Goal: Task Accomplishment & Management: Manage account settings

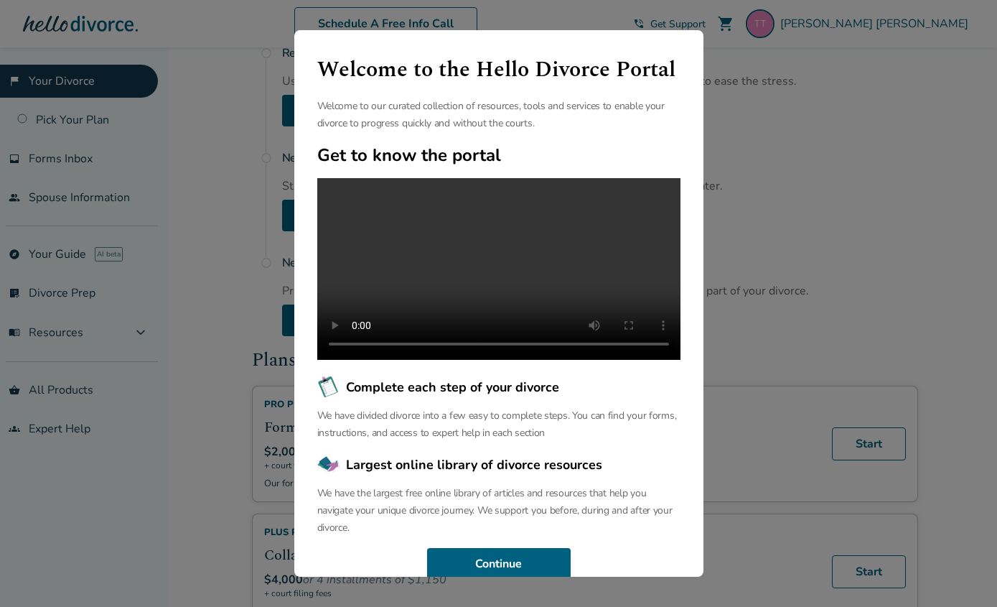
scroll to position [75, 0]
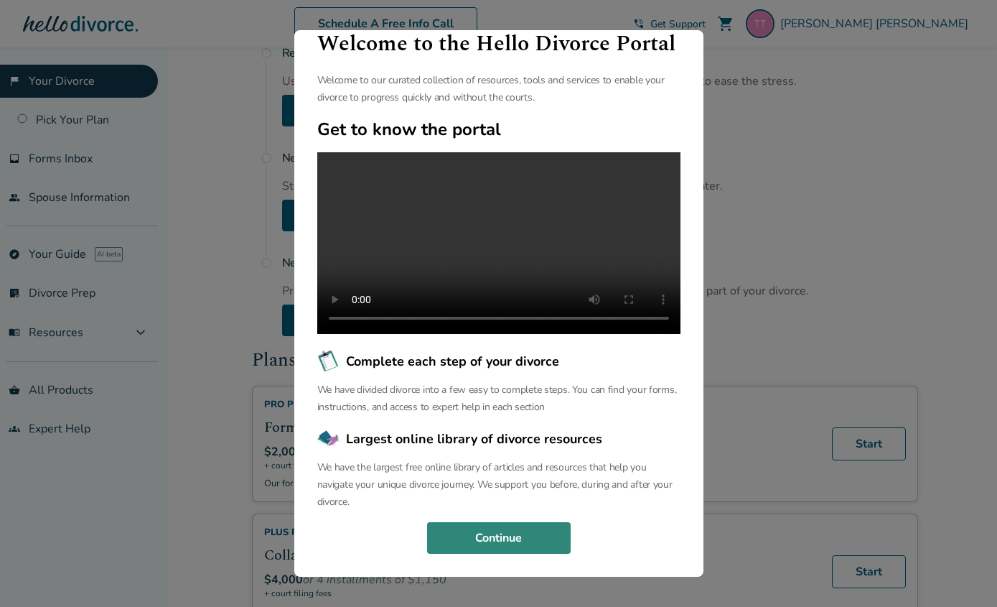
click at [499, 536] on button "Continue" at bounding box center [499, 538] width 144 height 32
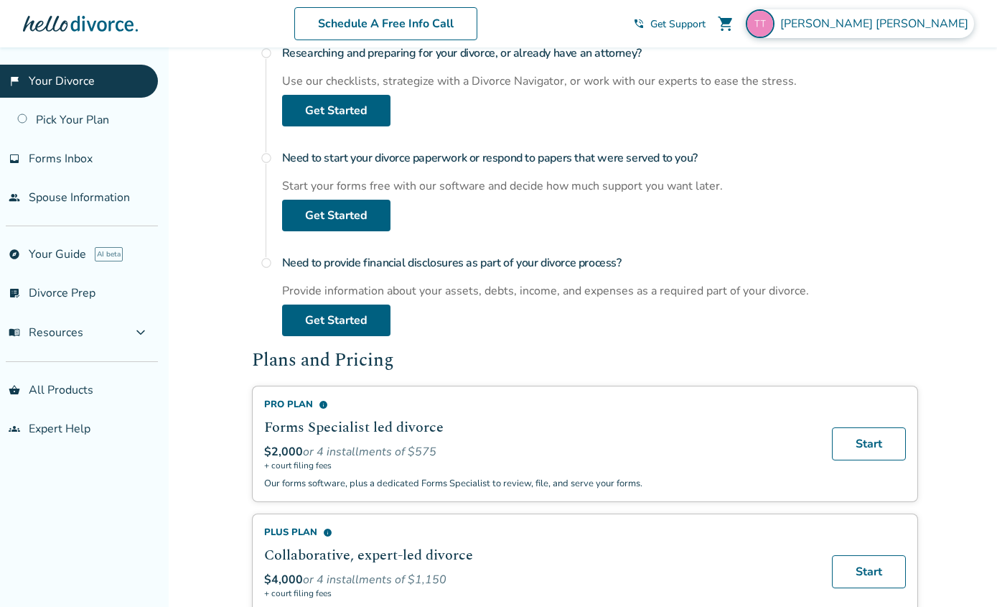
click at [950, 25] on span "[PERSON_NAME]" at bounding box center [877, 24] width 194 height 16
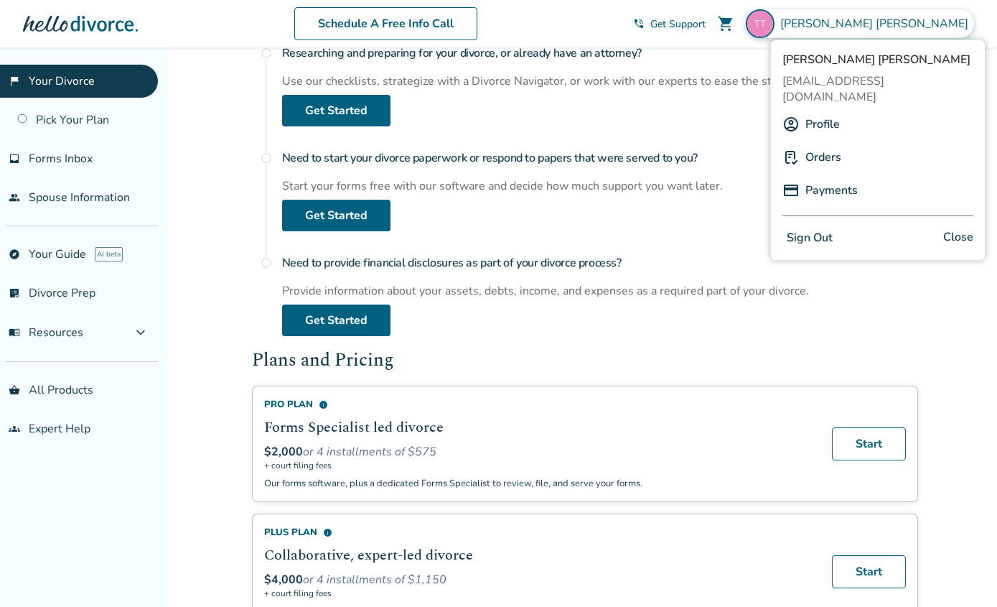
click at [841, 111] on div "Profile" at bounding box center [878, 124] width 191 height 27
click at [820, 111] on link "Profile" at bounding box center [823, 124] width 34 height 27
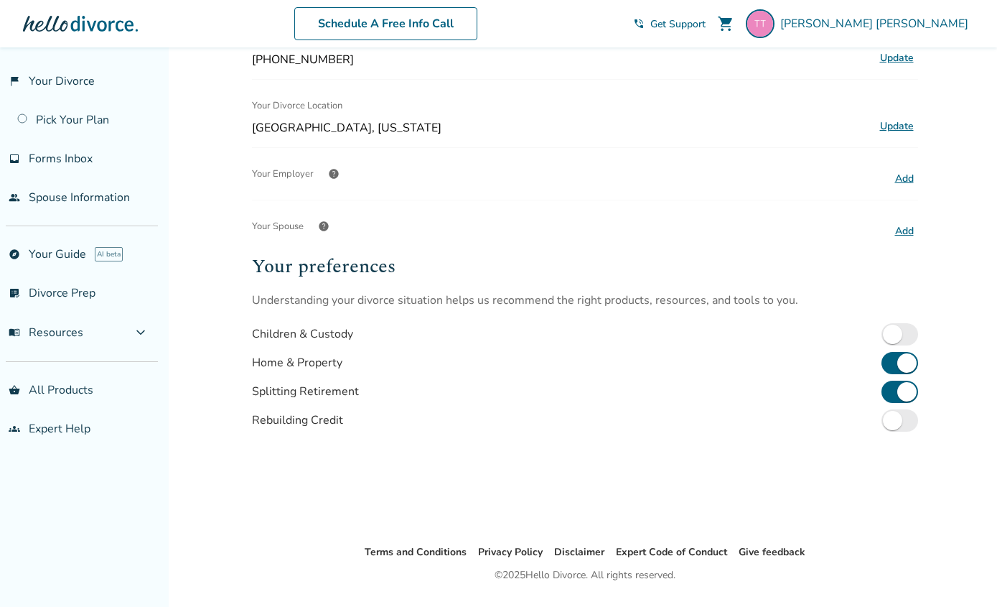
scroll to position [336, 0]
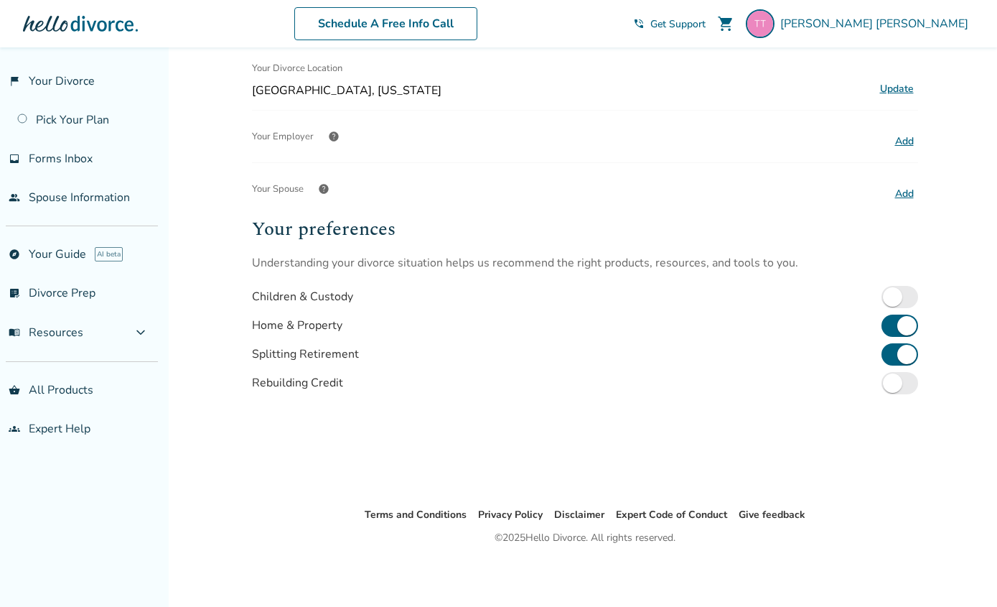
click at [907, 195] on button "Add" at bounding box center [904, 194] width 27 height 19
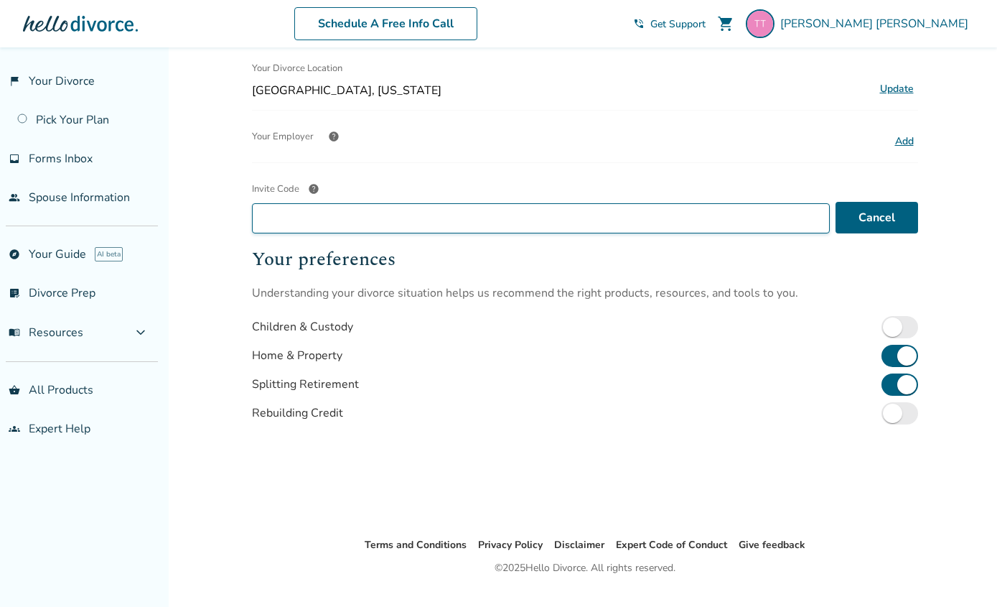
click at [292, 214] on input "Invite Code help" at bounding box center [541, 218] width 578 height 30
paste input "**********"
type input "**********"
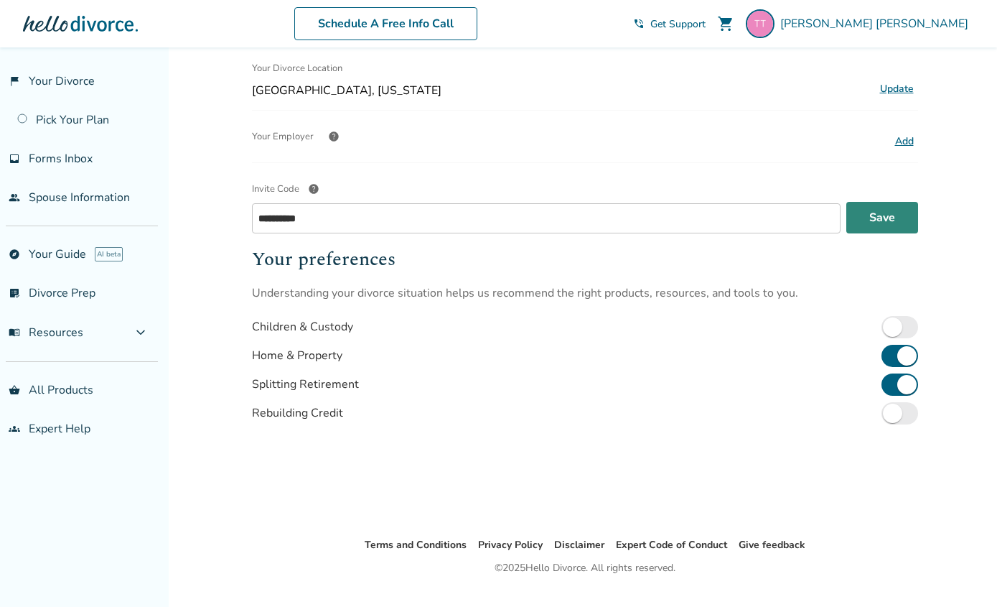
click at [883, 221] on button "Save" at bounding box center [882, 218] width 72 height 32
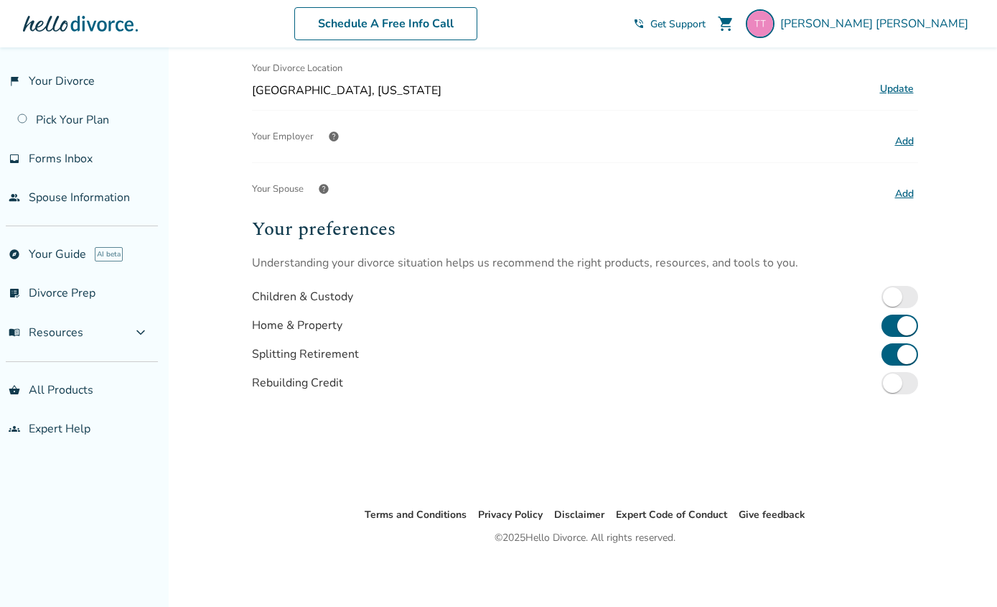
click at [904, 139] on button "Add" at bounding box center [904, 141] width 27 height 19
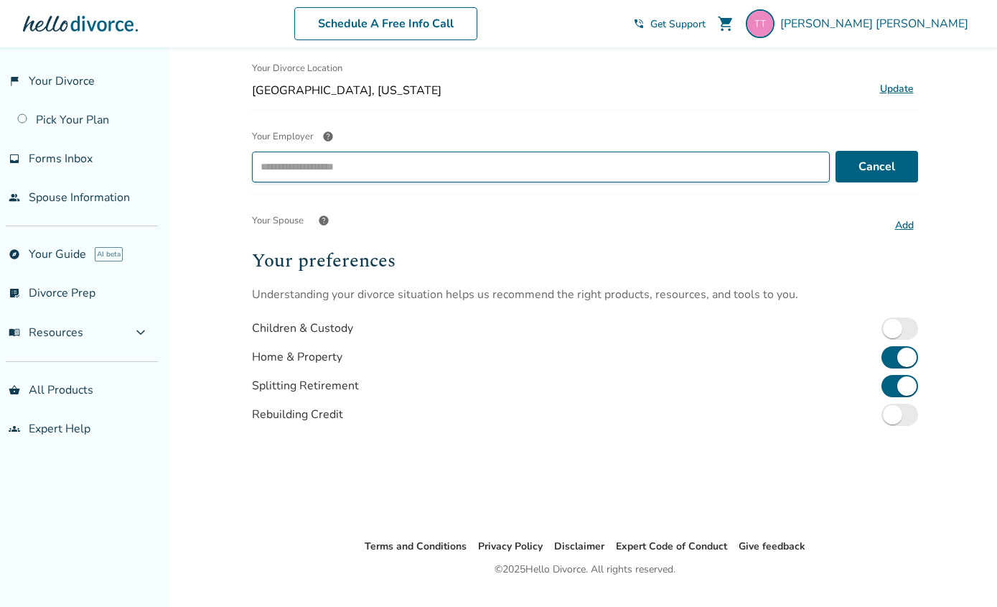
click at [370, 165] on input "Your Employer help ​" at bounding box center [539, 166] width 567 height 23
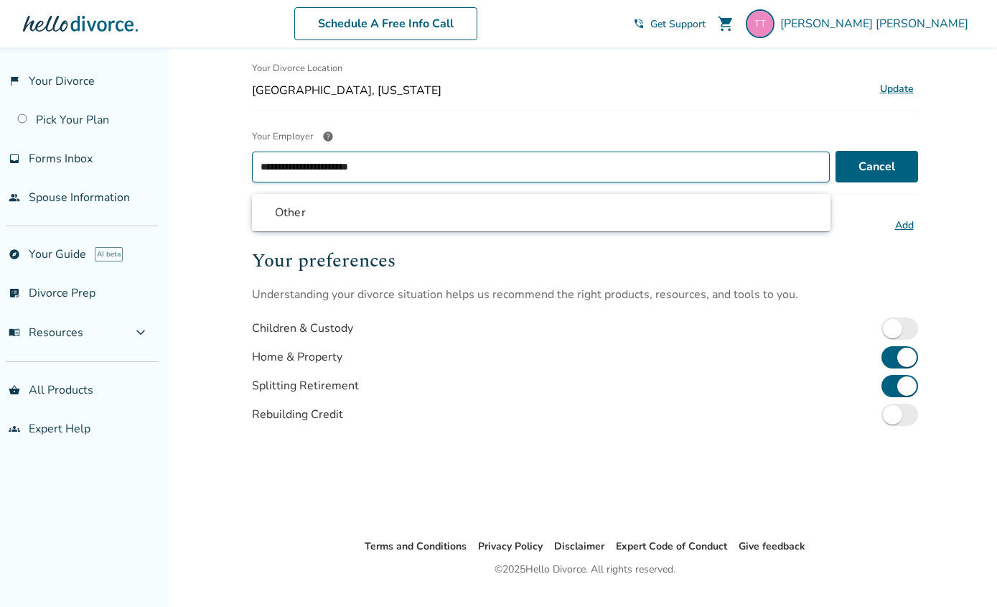
click at [325, 207] on li "Other" at bounding box center [541, 213] width 556 height 26
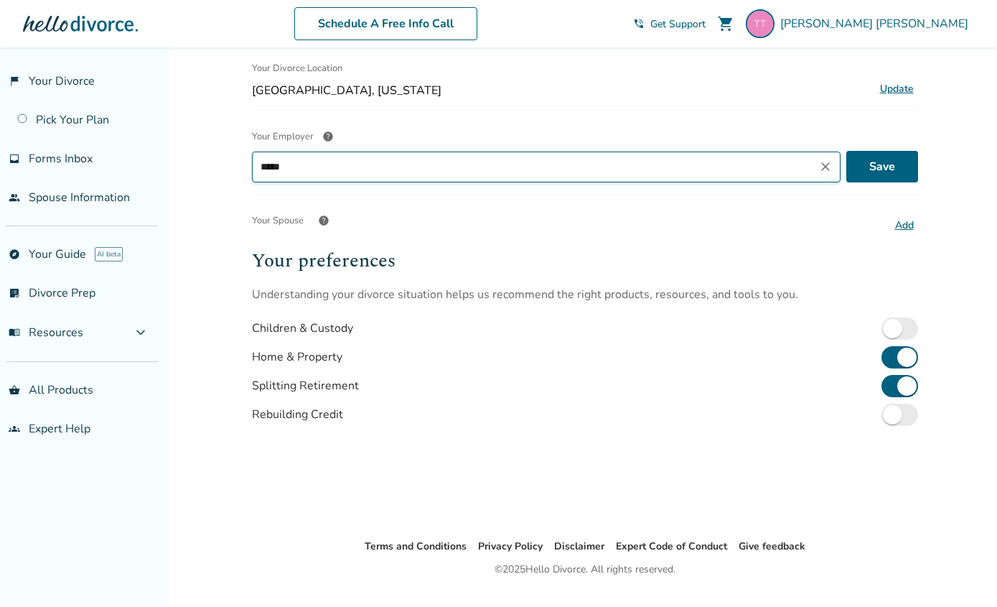
click at [314, 161] on input "*****" at bounding box center [534, 166] width 556 height 23
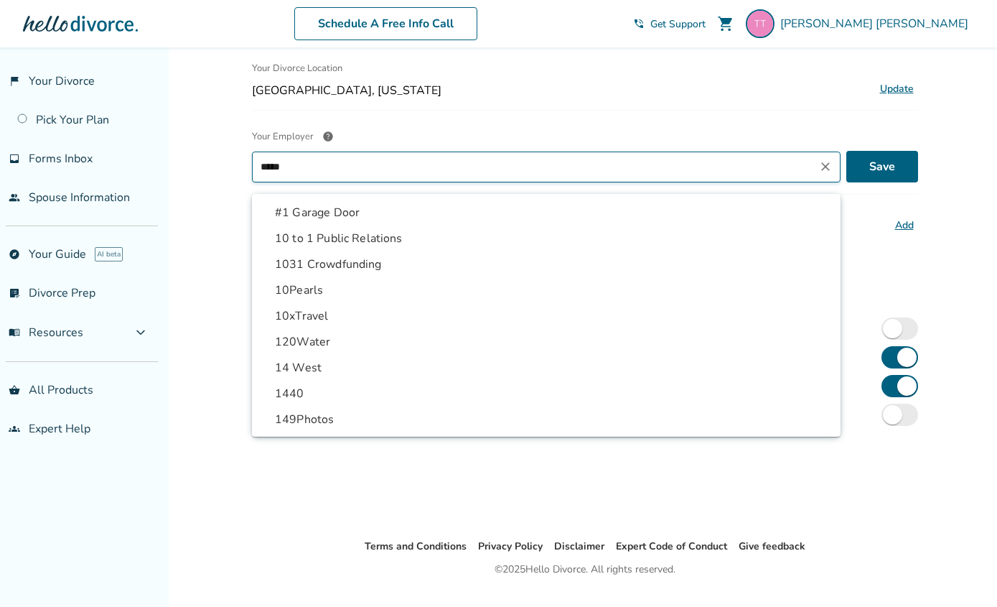
click at [313, 164] on input "*****" at bounding box center [534, 166] width 556 height 23
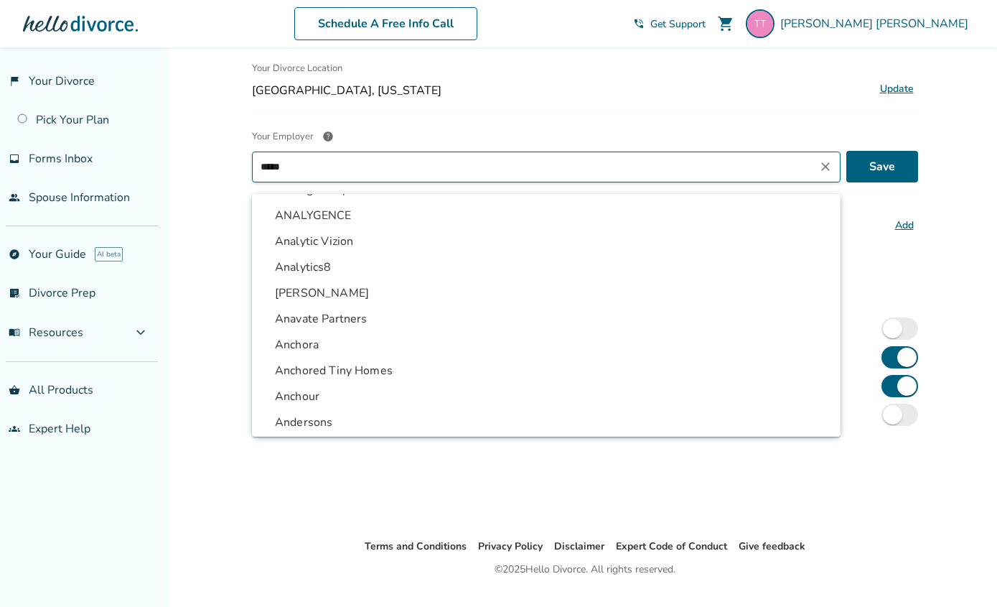
scroll to position [11157, 0]
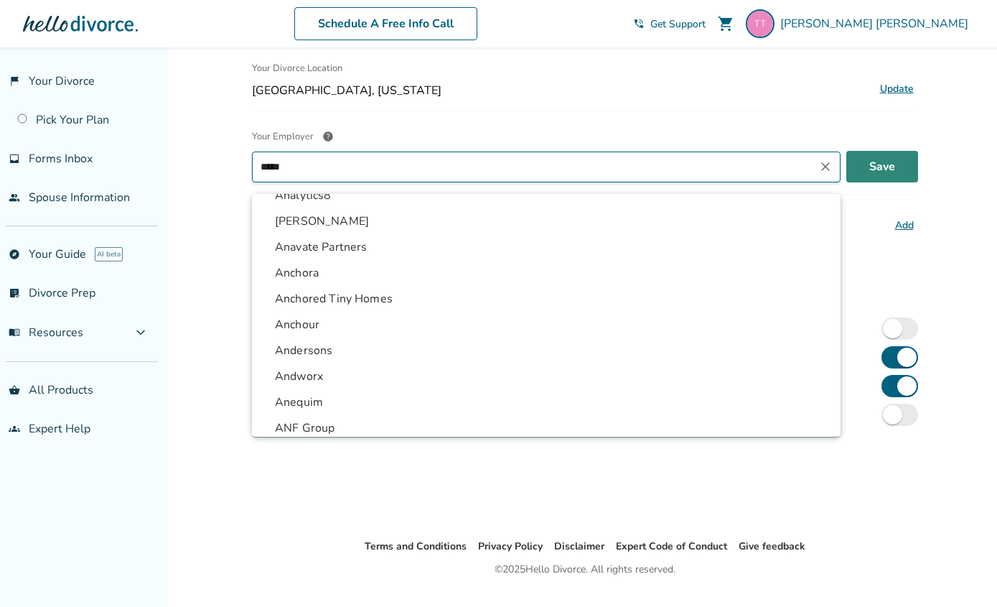
type input "*****"
click at [890, 167] on button "Save" at bounding box center [882, 167] width 72 height 32
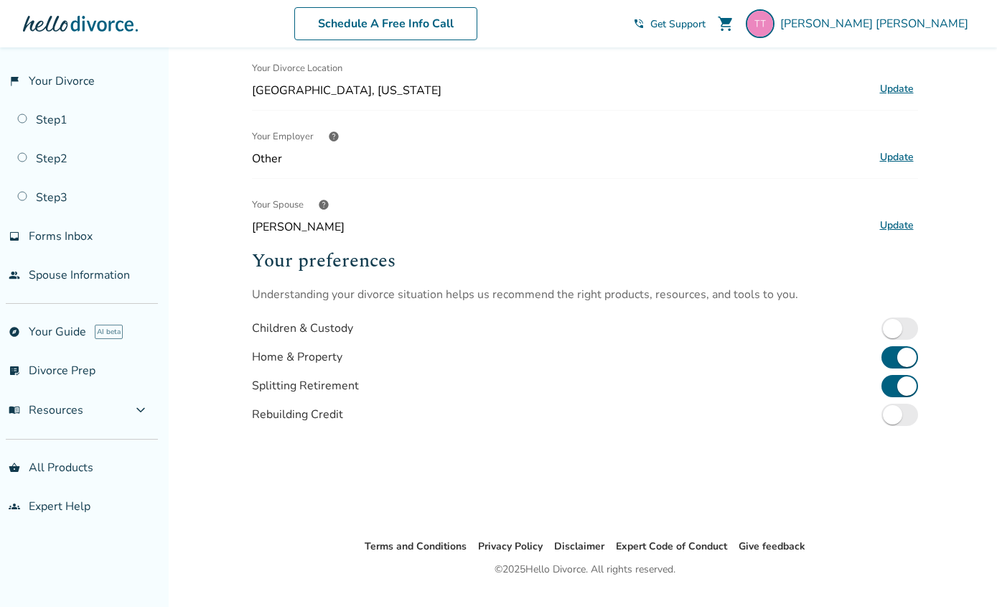
click at [335, 136] on span "help" at bounding box center [333, 136] width 11 height 11
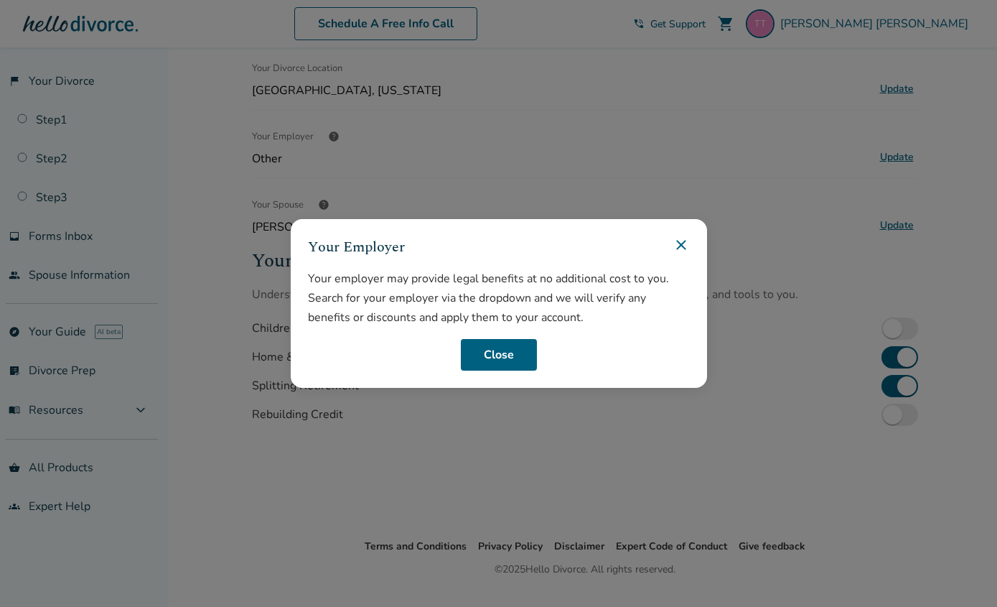
click at [619, 167] on div "Your Employer Your employer may provide legal benefits at no additional cost to…" at bounding box center [498, 303] width 997 height 607
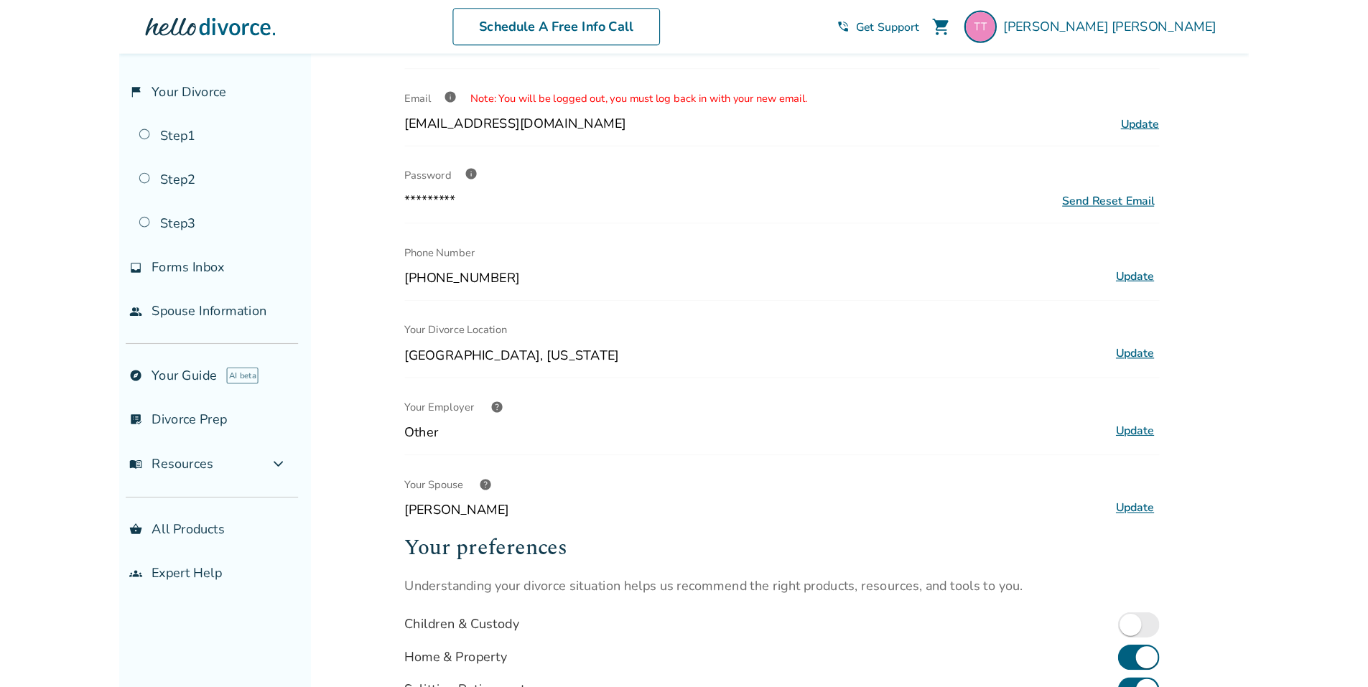
scroll to position [102, 0]
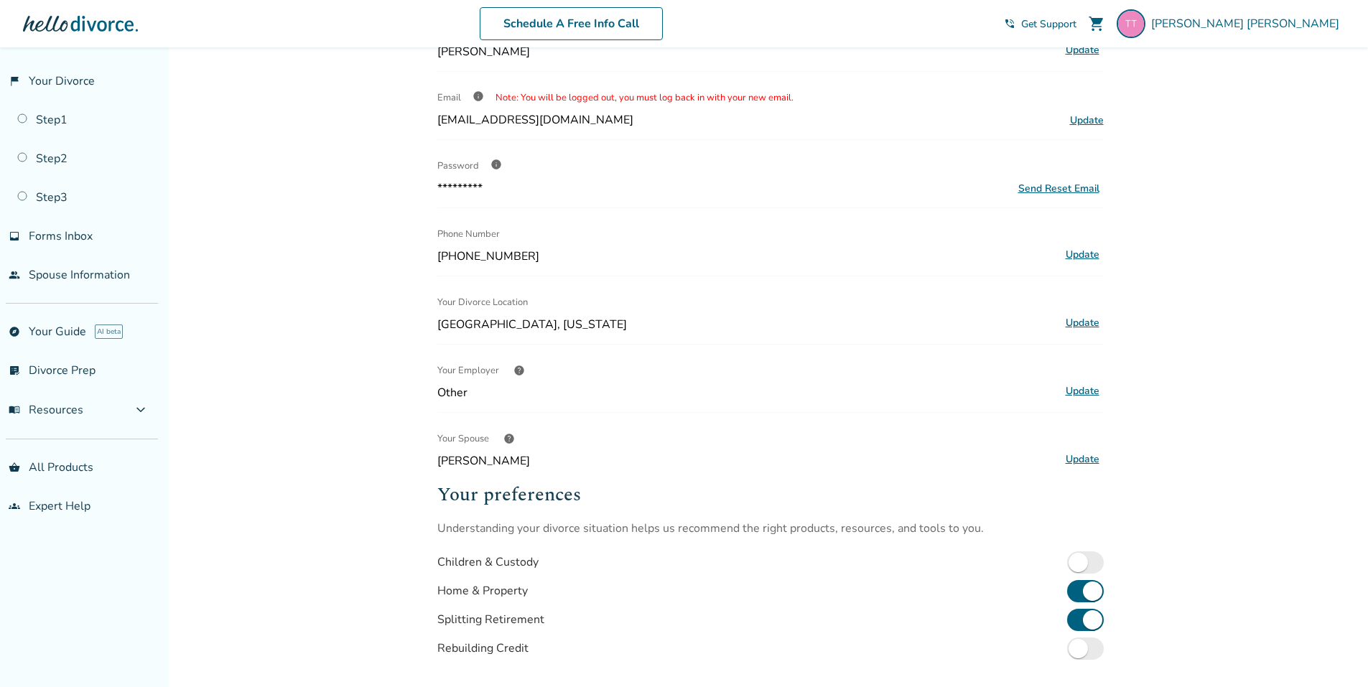
click at [316, 486] on div "Added to cart Profile Name Troy Tollefson Update Email info Note: You will be l…" at bounding box center [684, 408] width 1368 height 927
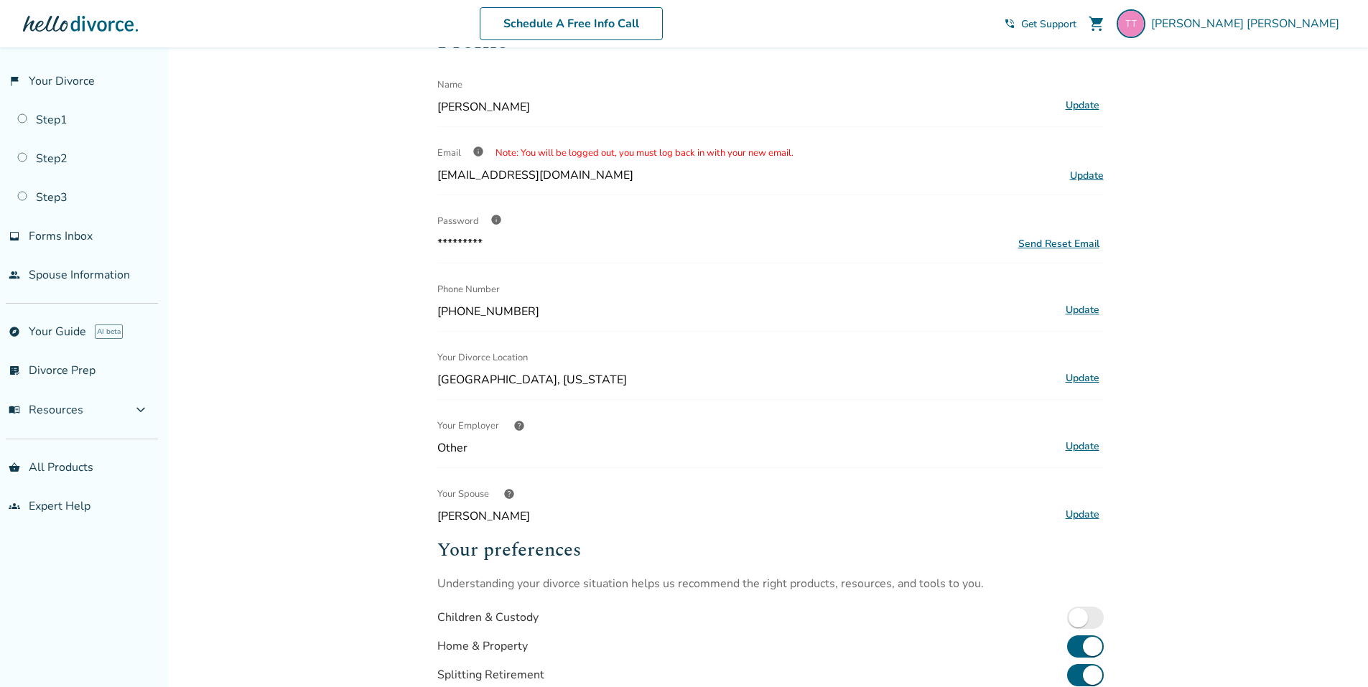
scroll to position [0, 0]
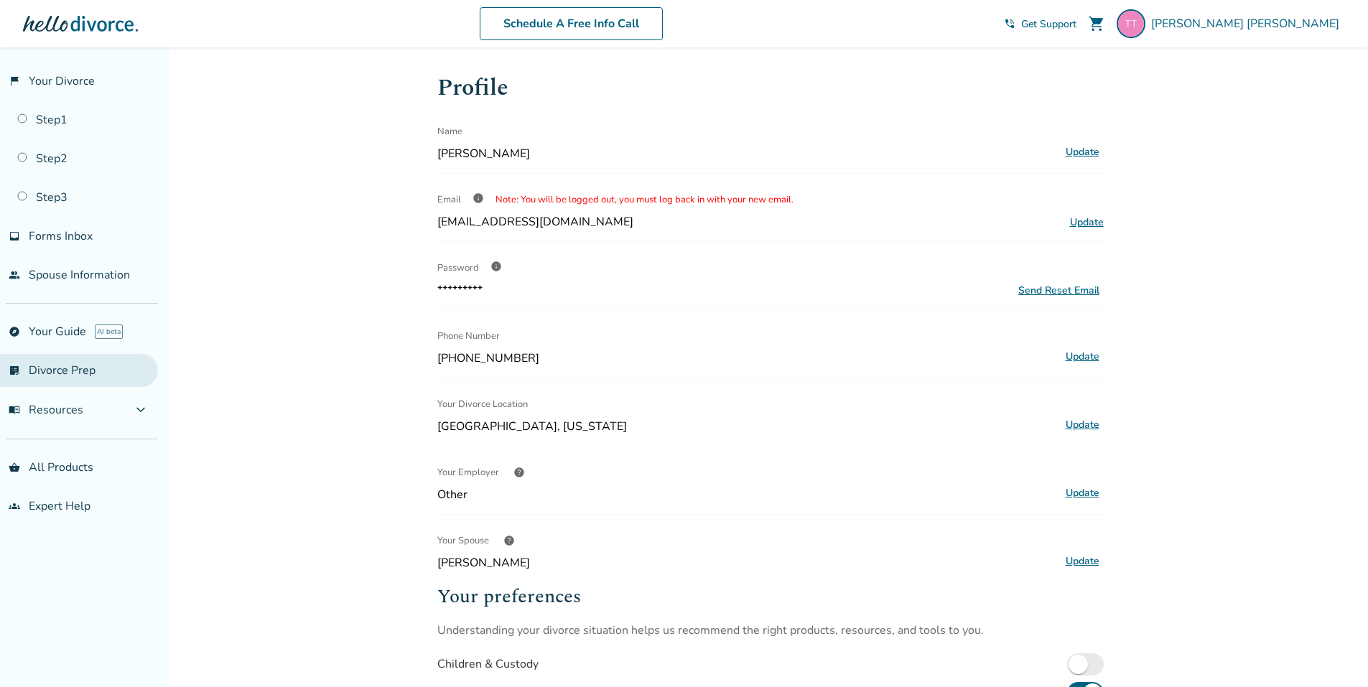
click at [65, 378] on link "list_alt_check Divorce Prep" at bounding box center [79, 370] width 158 height 33
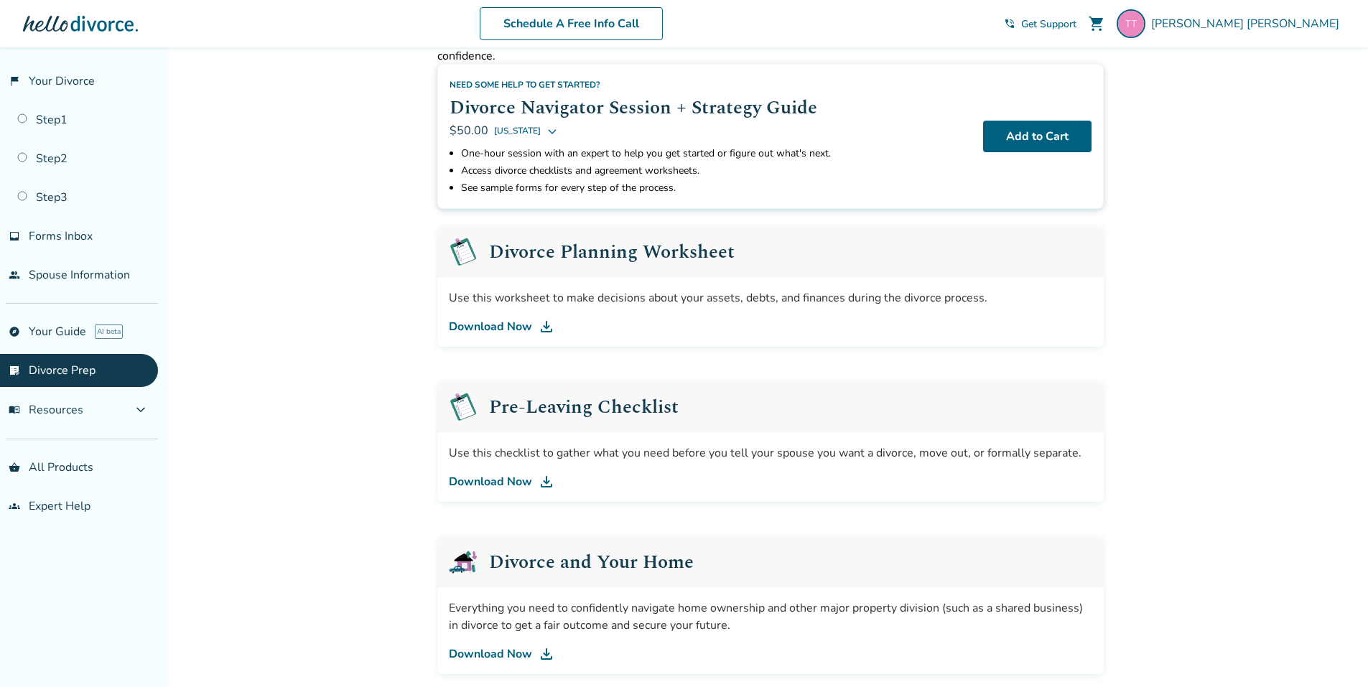
scroll to position [215, 0]
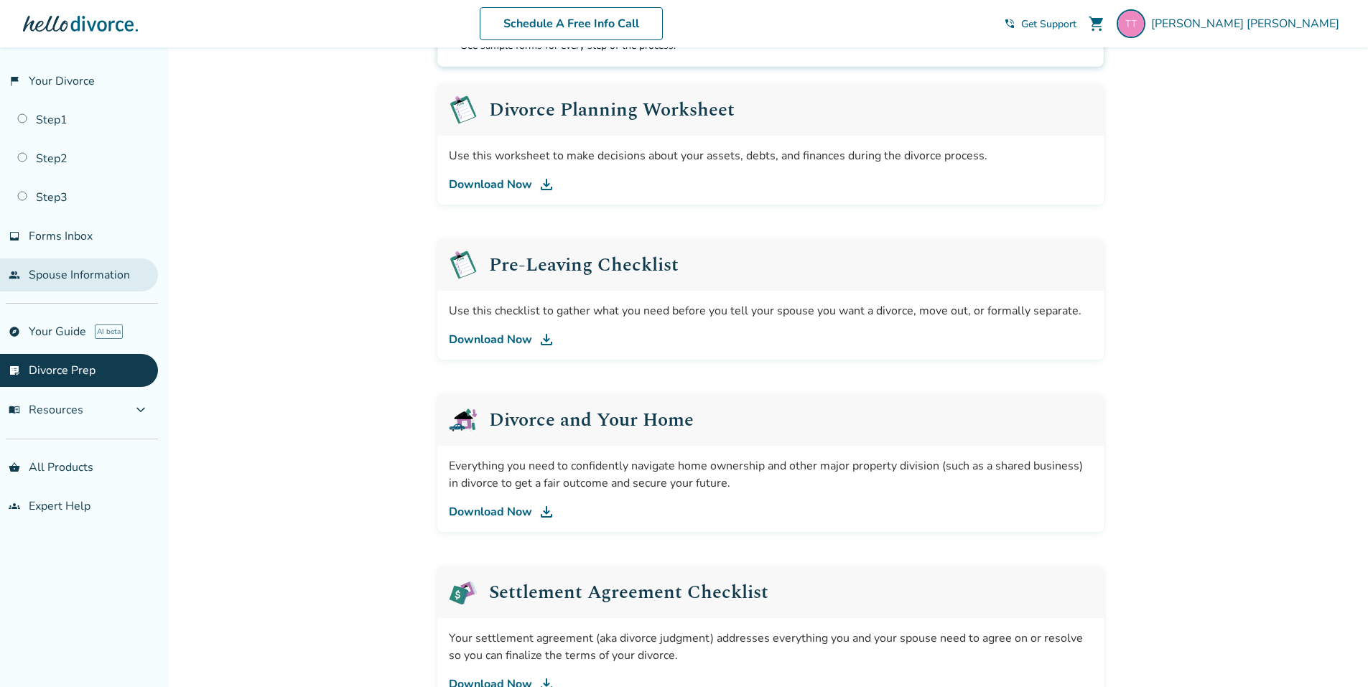
click at [62, 281] on link "people Spouse Information" at bounding box center [79, 274] width 158 height 33
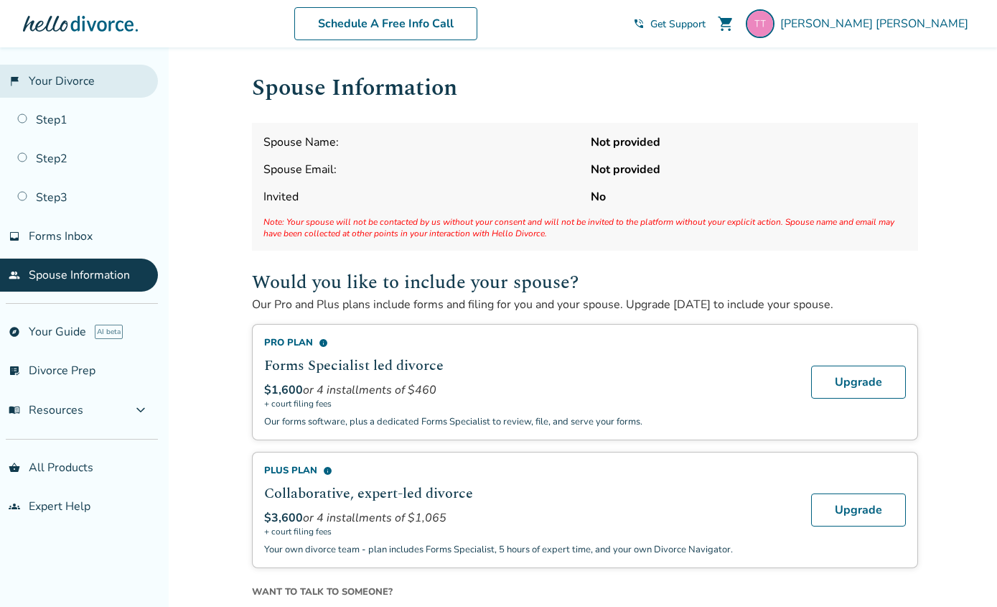
click at [56, 79] on link "flag_2 Your Divorce" at bounding box center [79, 81] width 158 height 33
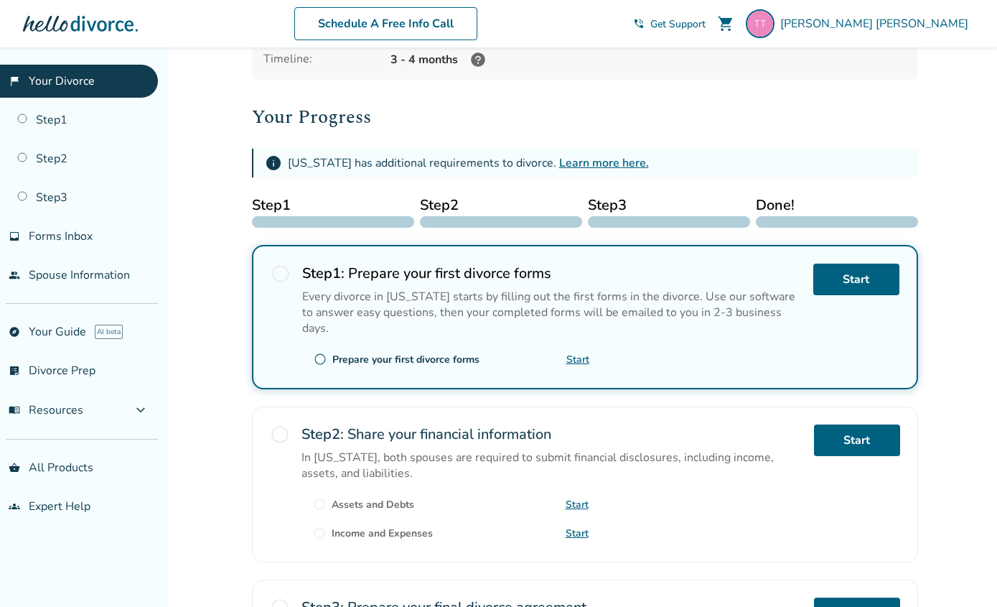
scroll to position [144, 0]
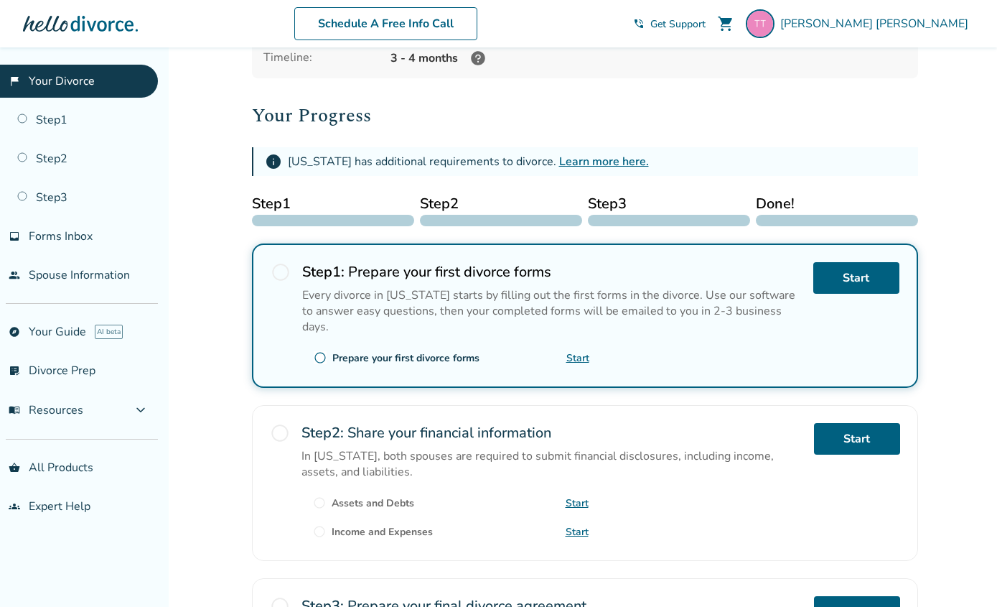
click at [584, 164] on link "Learn more here." at bounding box center [604, 162] width 90 height 16
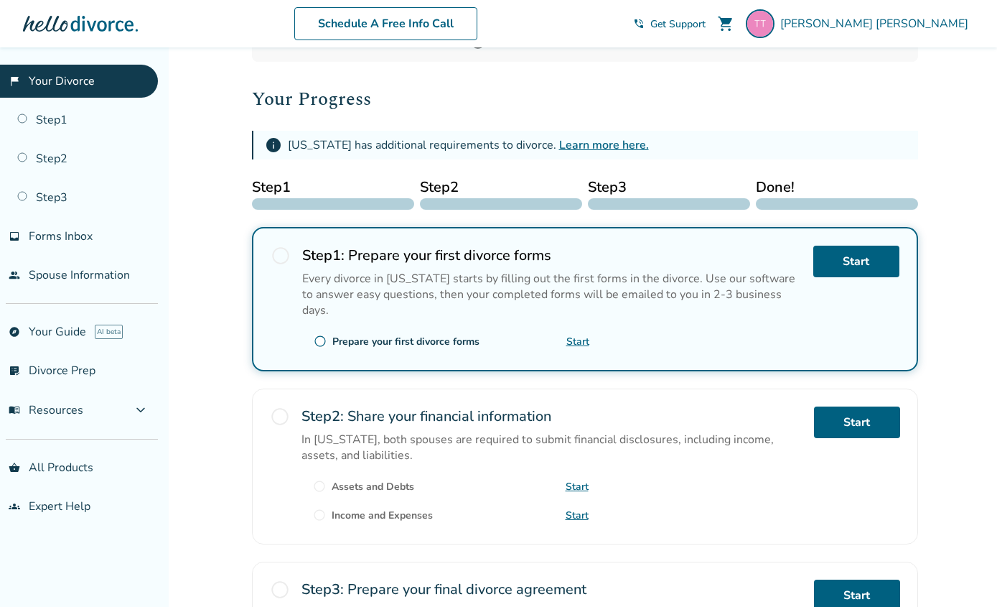
scroll to position [287, 0]
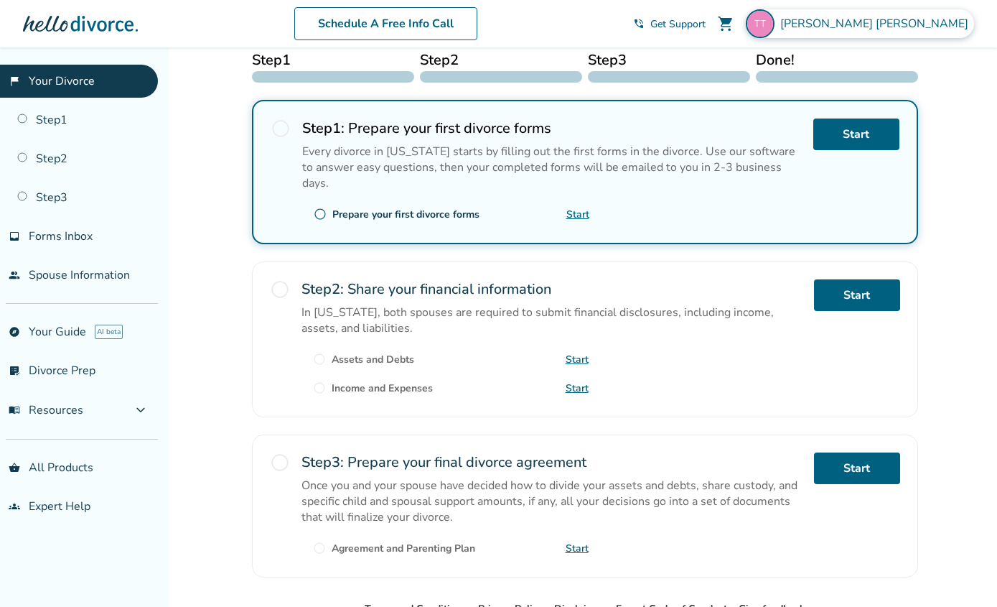
click at [930, 22] on span "[PERSON_NAME]" at bounding box center [877, 24] width 194 height 16
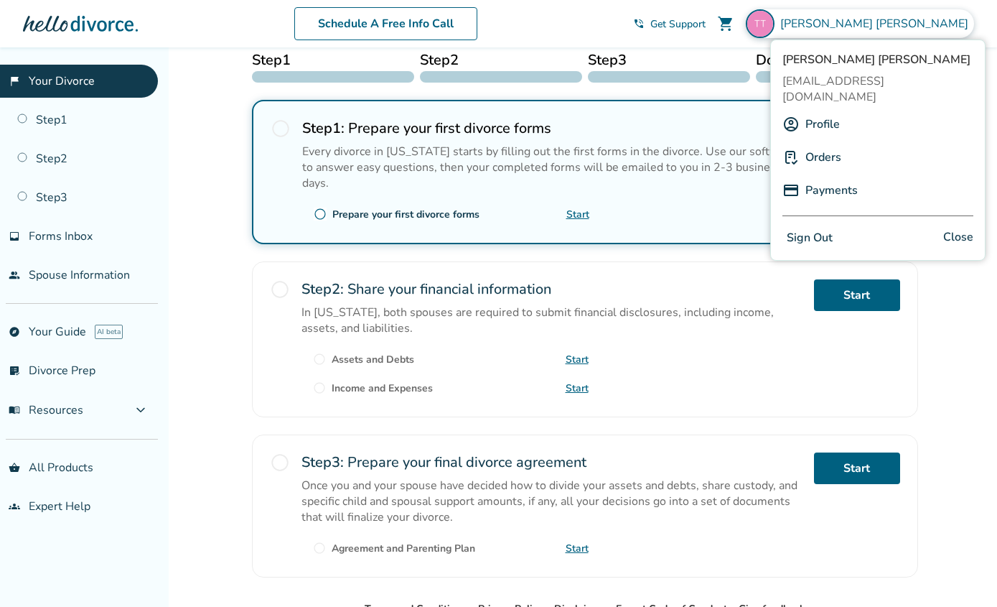
click at [816, 228] on button "Sign Out" at bounding box center [810, 238] width 55 height 21
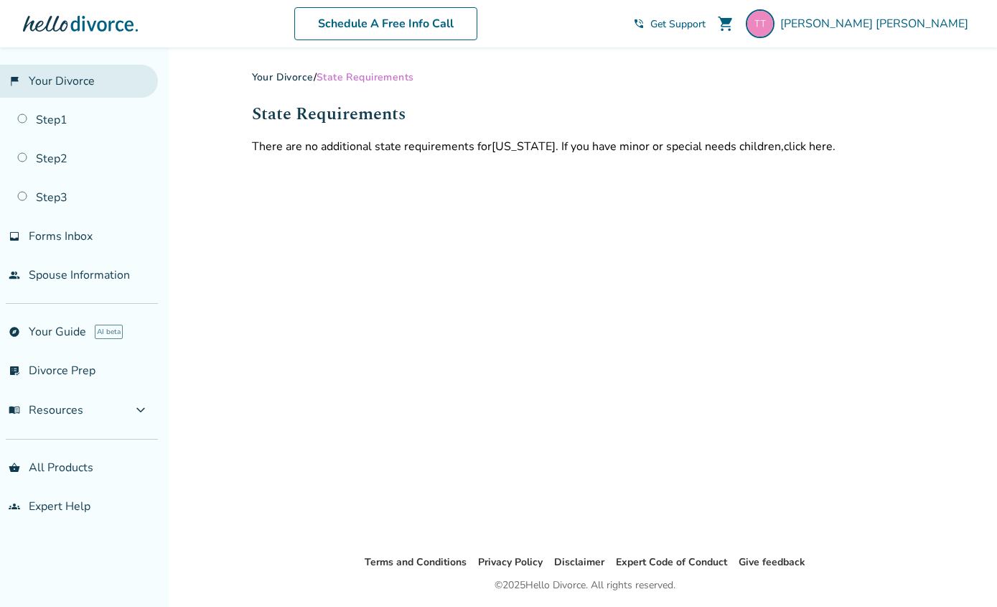
click at [50, 87] on link "flag_2 Your Divorce" at bounding box center [79, 81] width 158 height 33
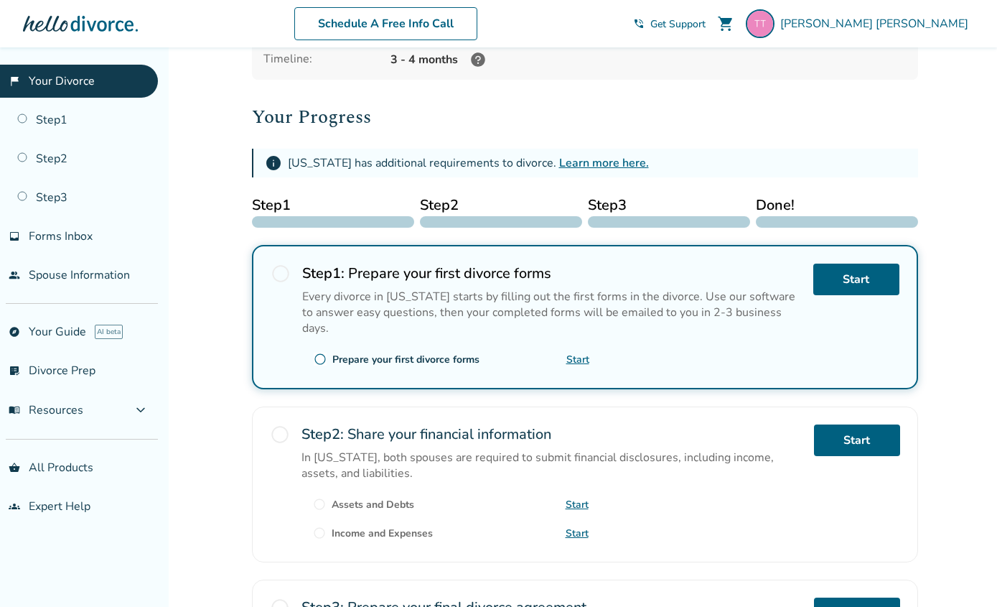
scroll to position [144, 0]
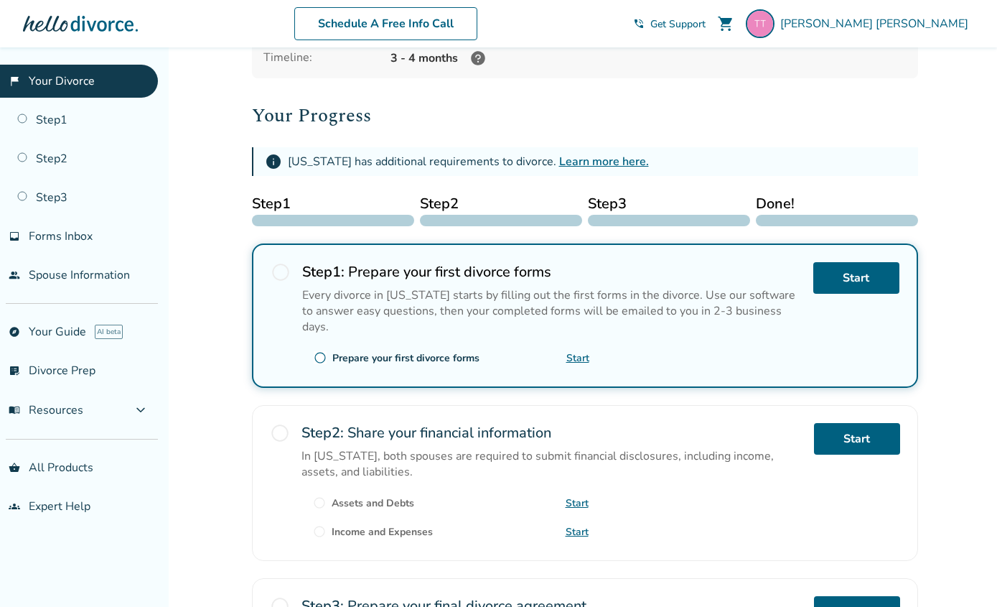
click at [915, 2] on div "Schedule A Free Info Call [PERSON_NAME] shopping_cart phone_in_talk Get Support…" at bounding box center [498, 24] width 974 height 56
click at [918, 19] on span "[PERSON_NAME]" at bounding box center [877, 24] width 194 height 16
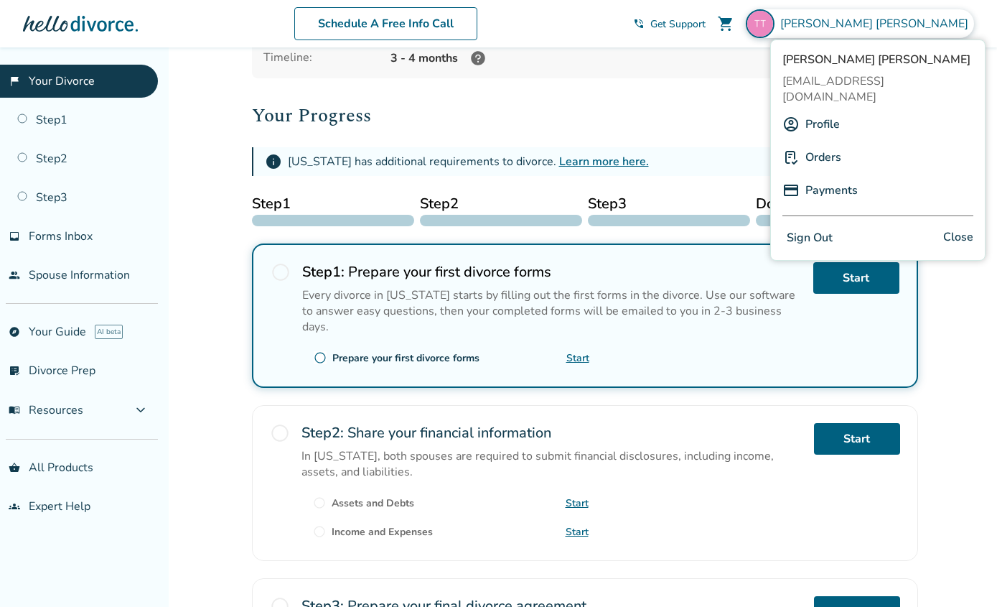
click at [832, 179] on link "Payments" at bounding box center [832, 190] width 52 height 27
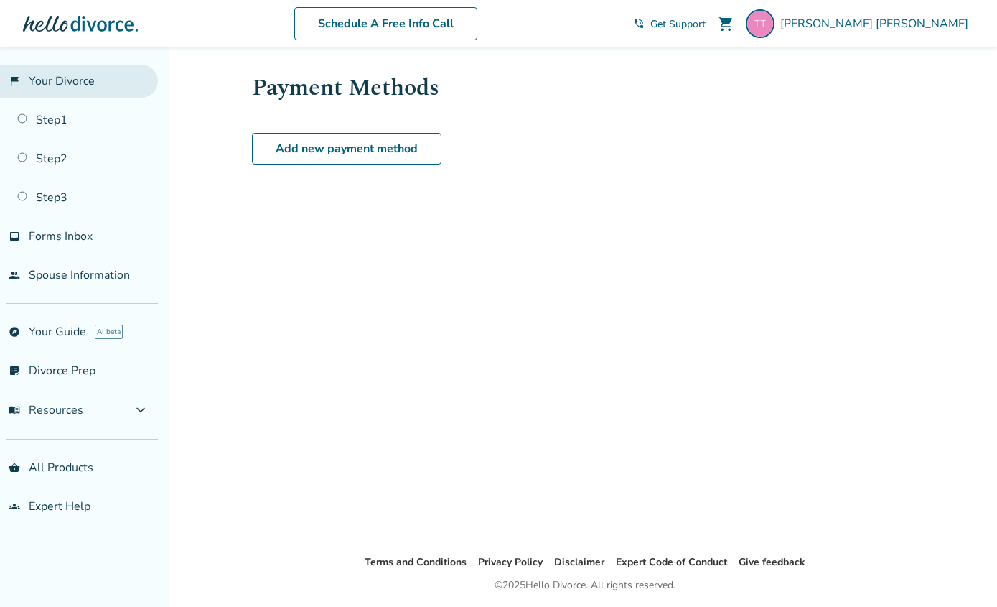
click at [63, 80] on link "flag_2 Your Divorce" at bounding box center [79, 81] width 158 height 33
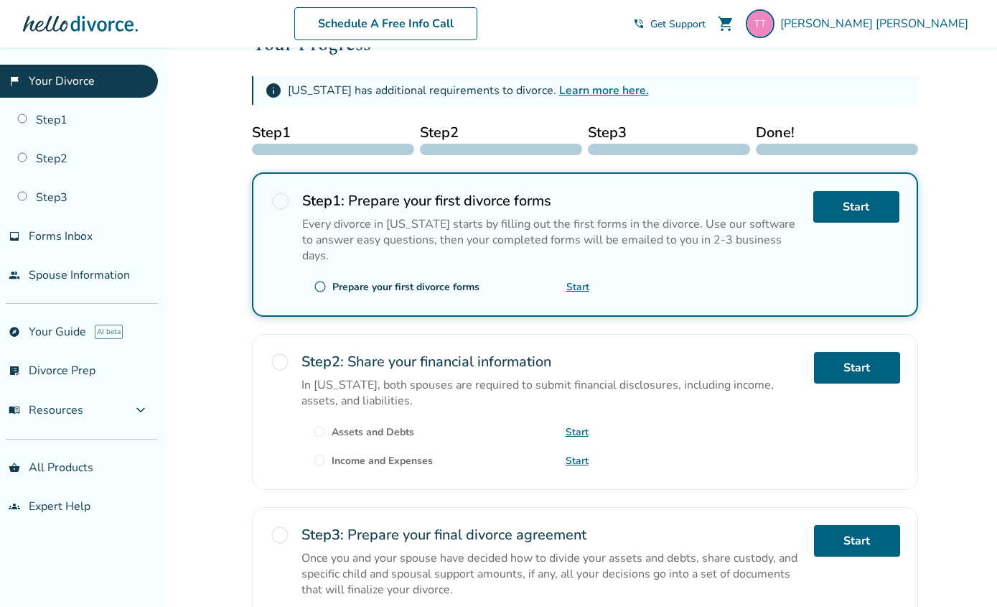
scroll to position [365, 0]
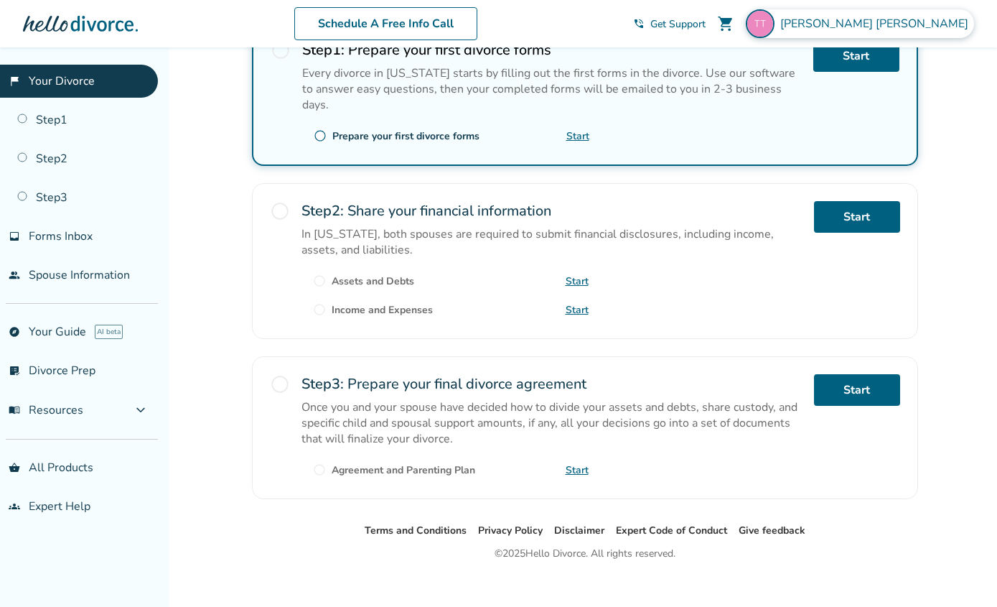
click at [934, 31] on span "[PERSON_NAME]" at bounding box center [877, 24] width 194 height 16
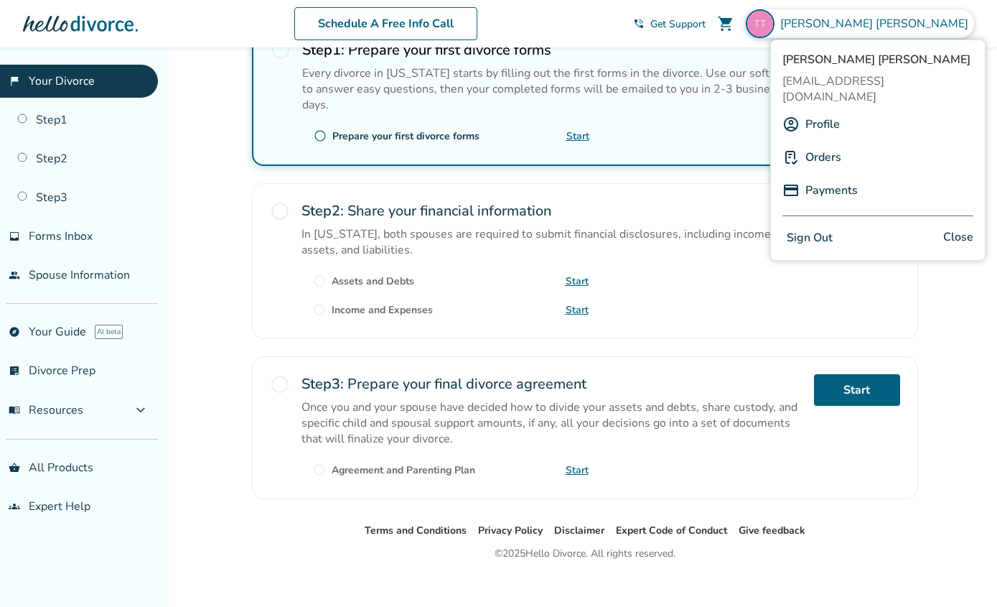
click at [819, 111] on link "Profile" at bounding box center [823, 124] width 34 height 27
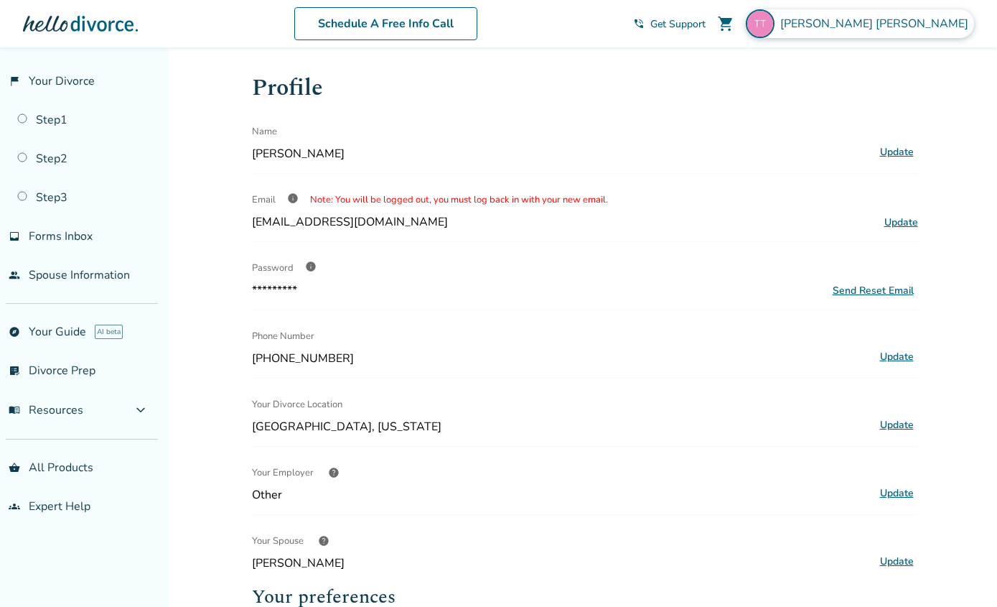
click at [945, 21] on span "[PERSON_NAME]" at bounding box center [877, 24] width 194 height 16
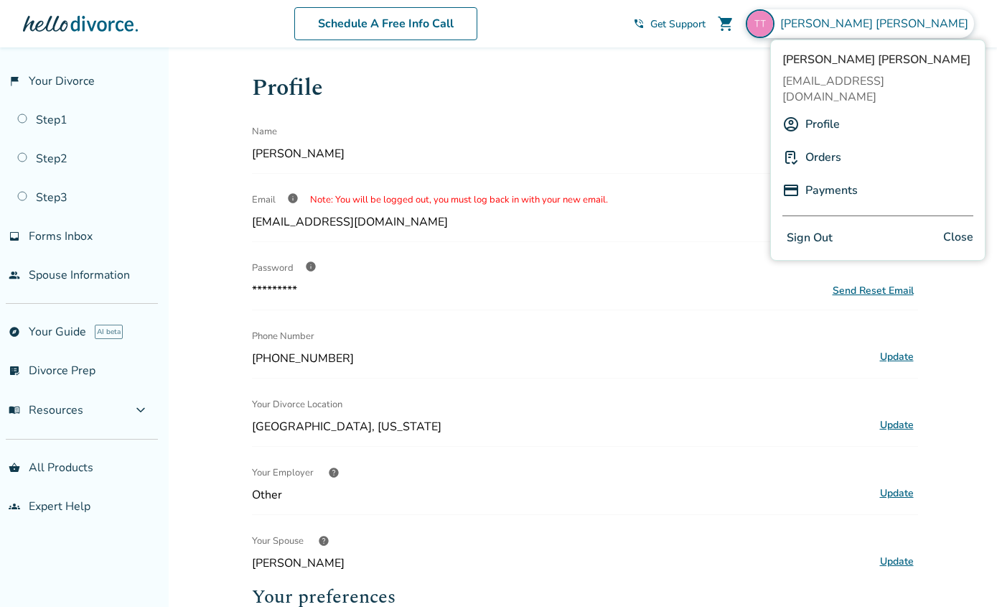
click at [820, 228] on button "Sign Out" at bounding box center [810, 238] width 55 height 21
